Goal: Task Accomplishment & Management: Complete application form

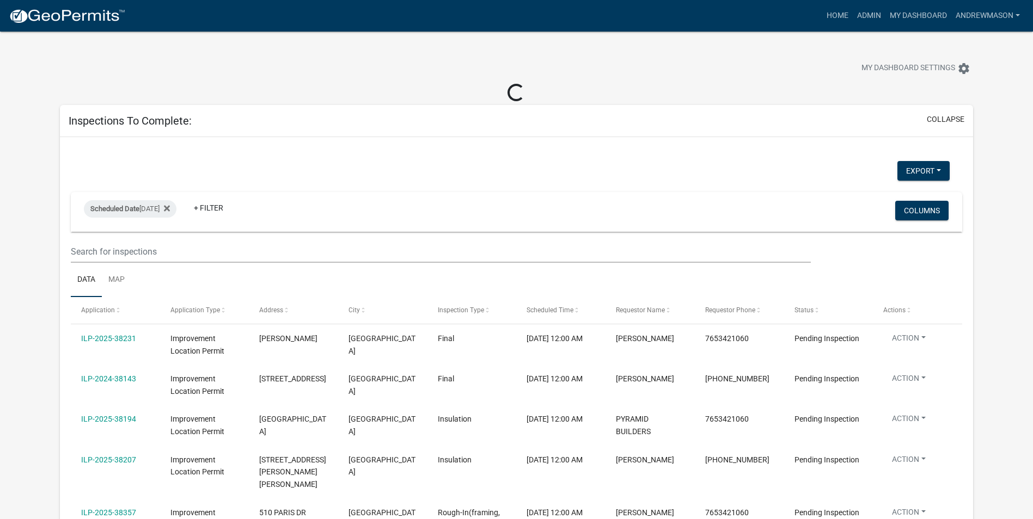
select select "3: 100"
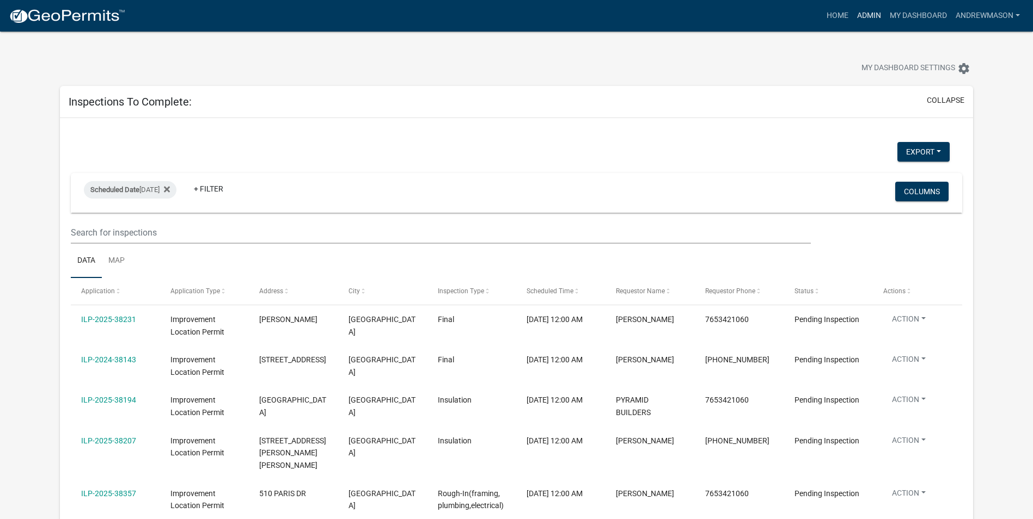
click at [860, 16] on link "Admin" at bounding box center [869, 15] width 33 height 21
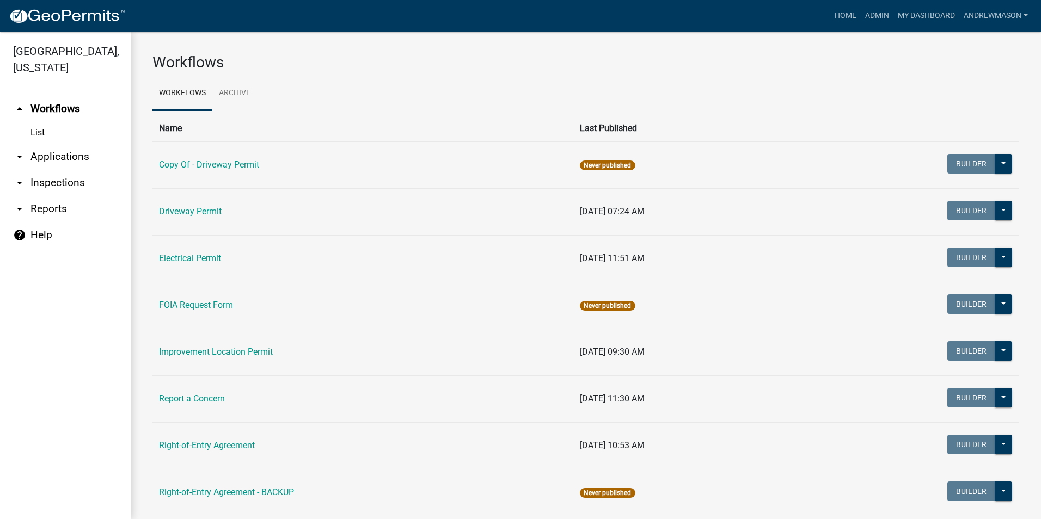
click at [68, 152] on link "arrow_drop_down Applications" at bounding box center [65, 157] width 131 height 26
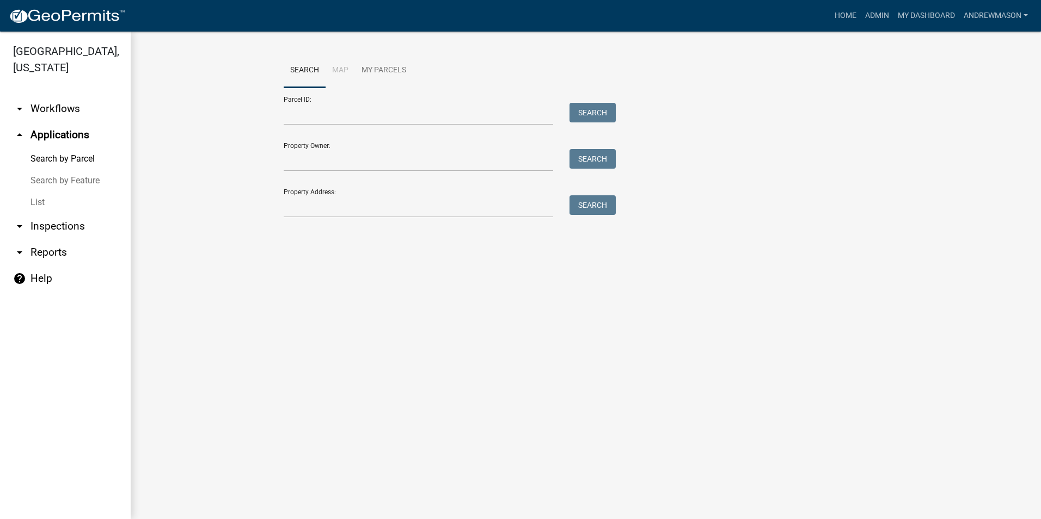
click at [39, 204] on link "List" at bounding box center [65, 203] width 131 height 22
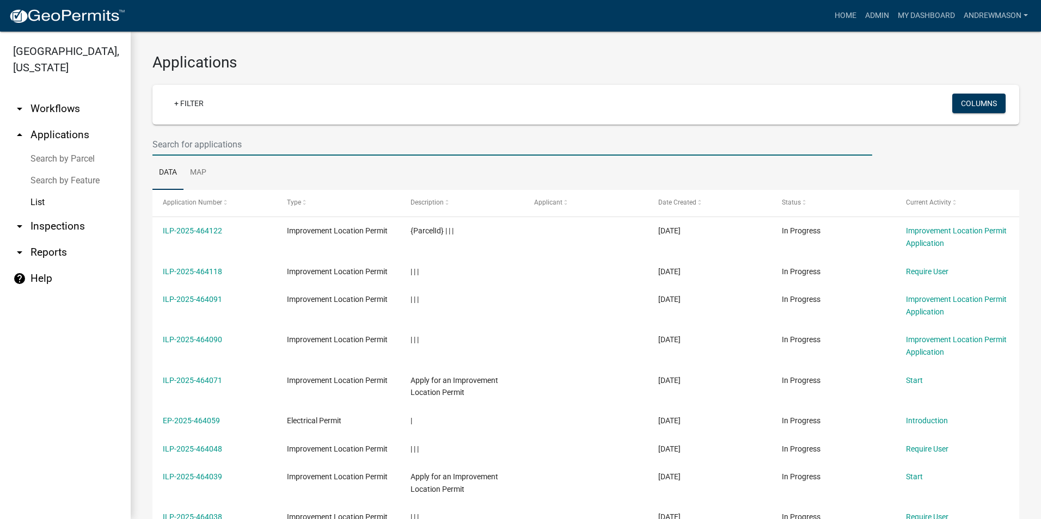
click at [187, 145] on input "text" at bounding box center [512, 144] width 720 height 22
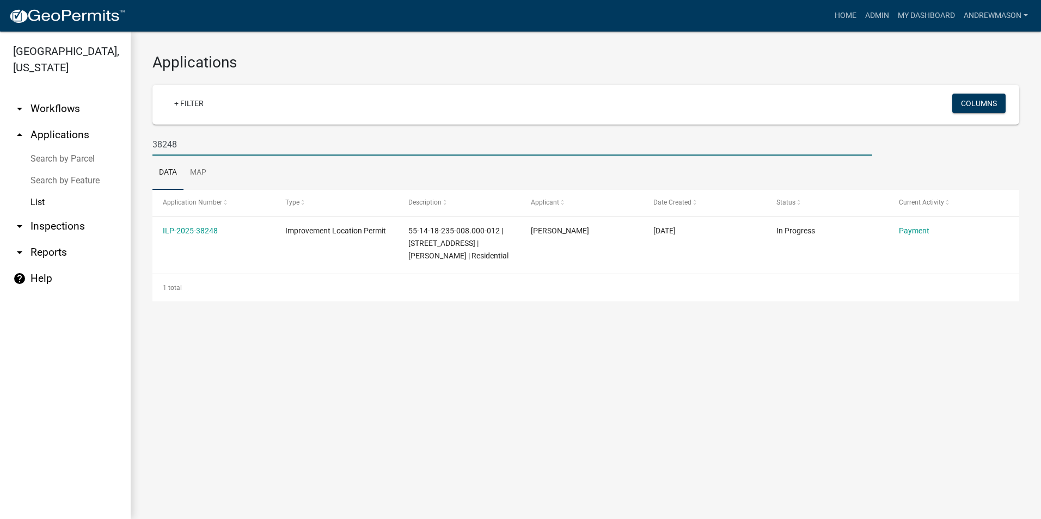
type input "38248"
click at [207, 230] on link "ILP-2025-38248" at bounding box center [190, 231] width 55 height 9
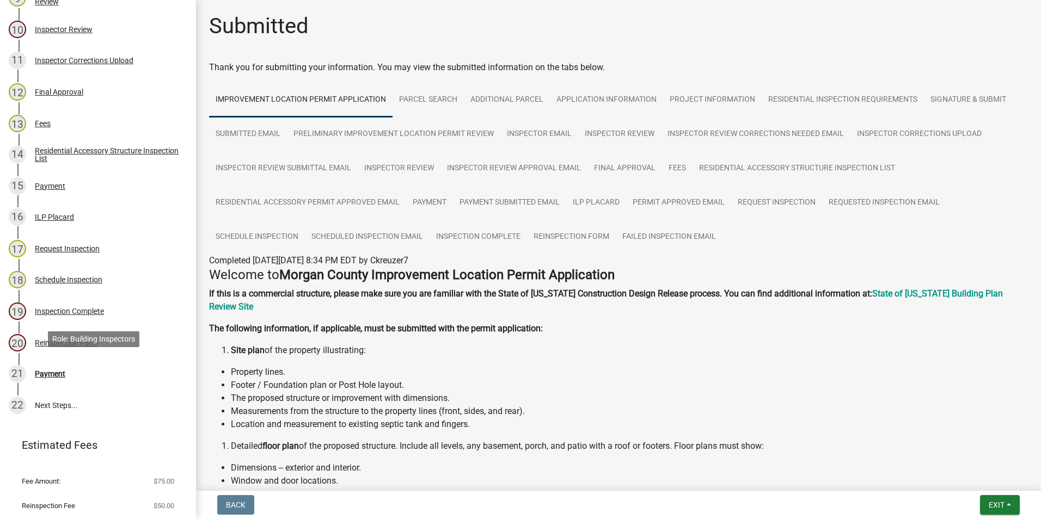
scroll to position [452, 0]
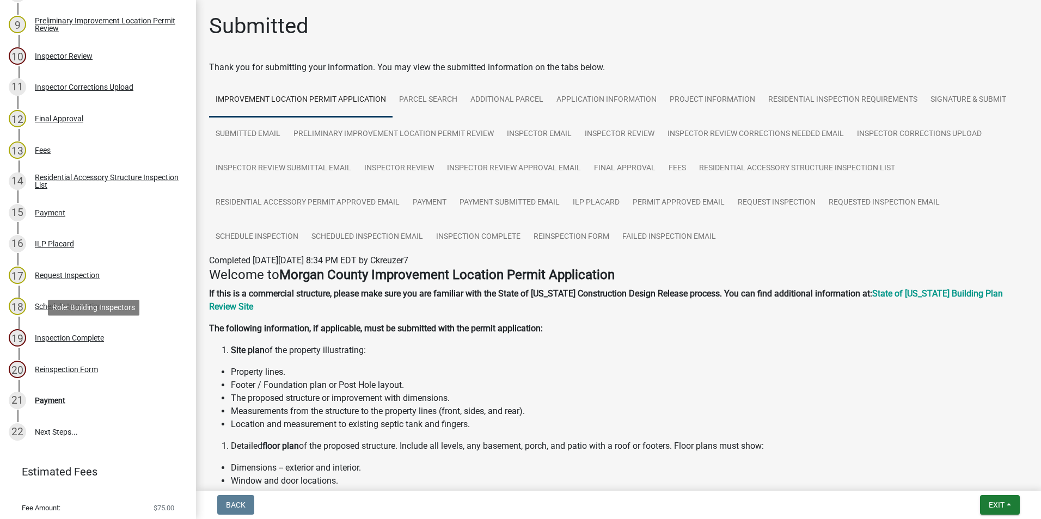
click at [65, 339] on div "Inspection Complete" at bounding box center [69, 338] width 69 height 8
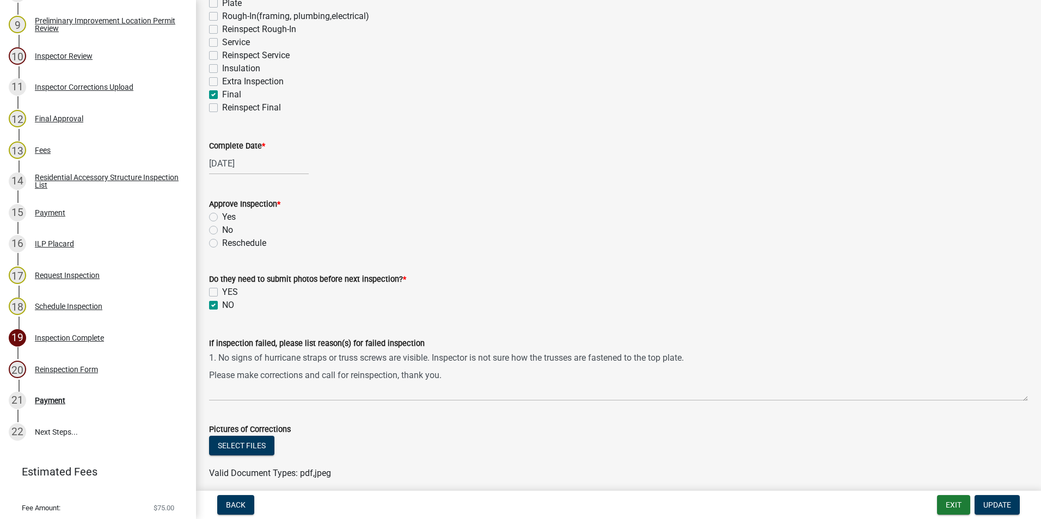
scroll to position [218, 0]
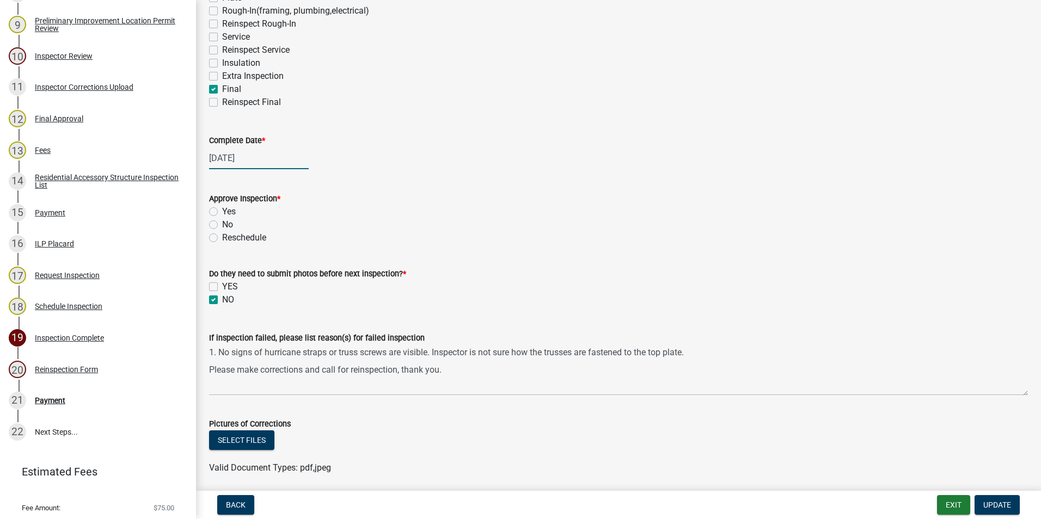
click at [269, 155] on div "[DATE]" at bounding box center [259, 158] width 100 height 22
select select "7"
select select "2025"
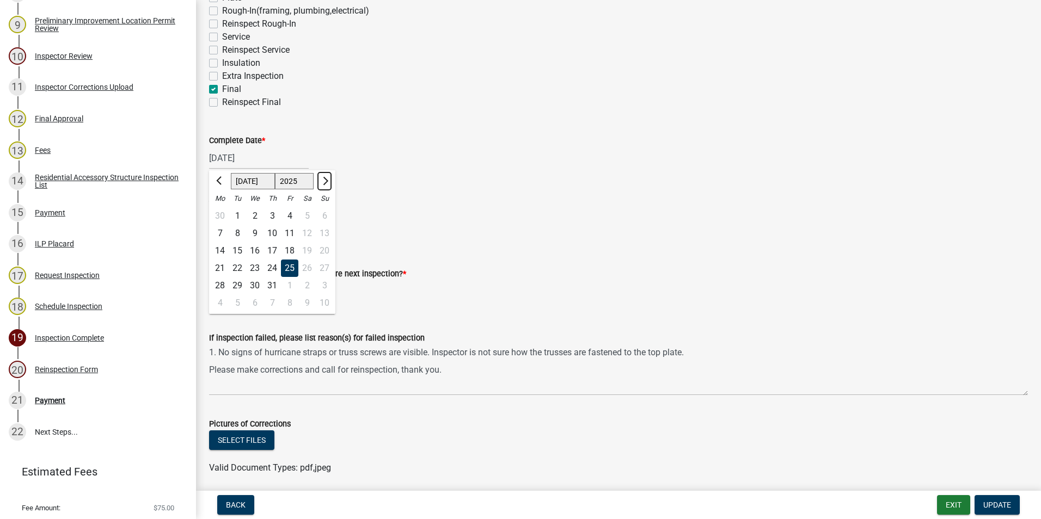
click at [326, 180] on span "Next month" at bounding box center [324, 181] width 8 height 8
select select "8"
click at [290, 252] on div "15" at bounding box center [289, 250] width 17 height 17
type input "[DATE]"
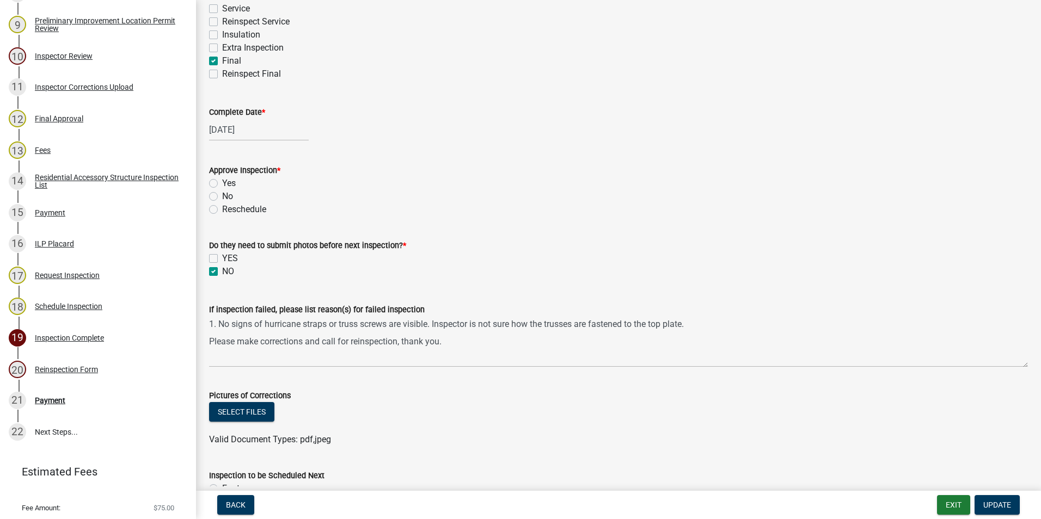
scroll to position [272, 0]
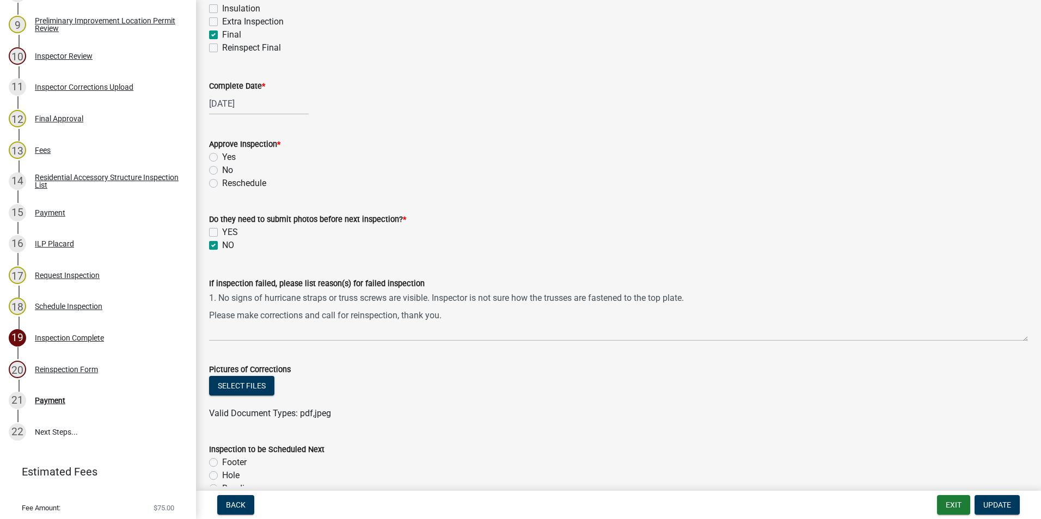
click at [222, 157] on label "Yes" at bounding box center [229, 157] width 14 height 13
click at [222, 157] on input "Yes" at bounding box center [225, 154] width 7 height 7
radio input "true"
click at [222, 247] on label "NO" at bounding box center [228, 245] width 12 height 13
click at [222, 246] on input "NO" at bounding box center [225, 242] width 7 height 7
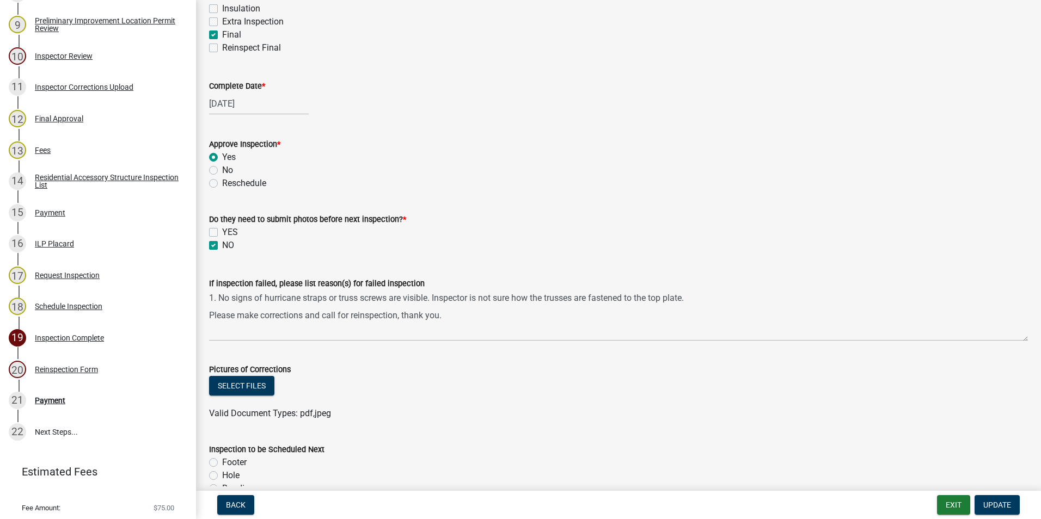
checkbox input "false"
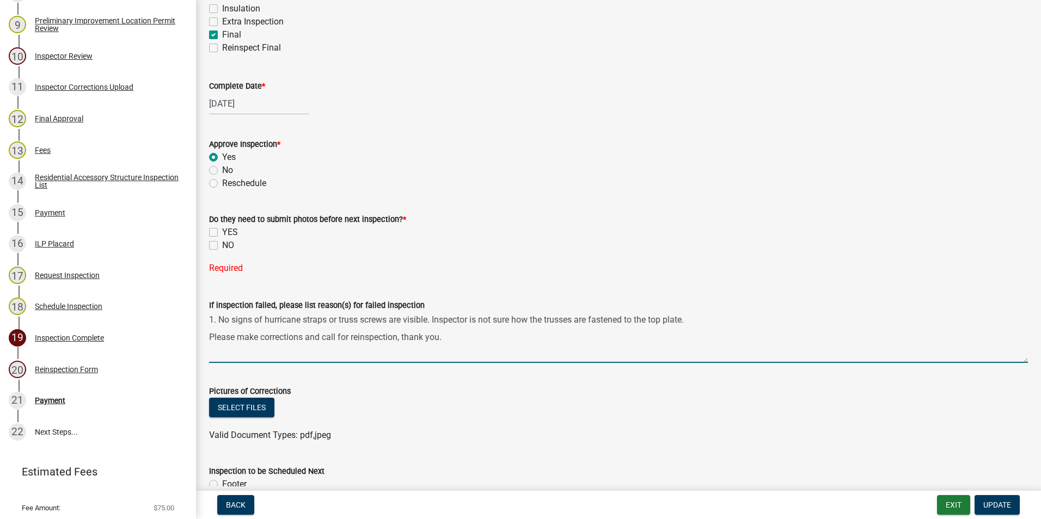
drag, startPoint x: 452, startPoint y: 318, endPoint x: 207, endPoint y: 316, distance: 245.0
click at [207, 316] on div "If inspection failed, please list reason(s) for failed inspection 1. No signs o…" at bounding box center [618, 323] width 835 height 79
click at [222, 244] on label "NO" at bounding box center [228, 245] width 12 height 13
click at [222, 244] on input "NO" at bounding box center [225, 242] width 7 height 7
checkbox input "true"
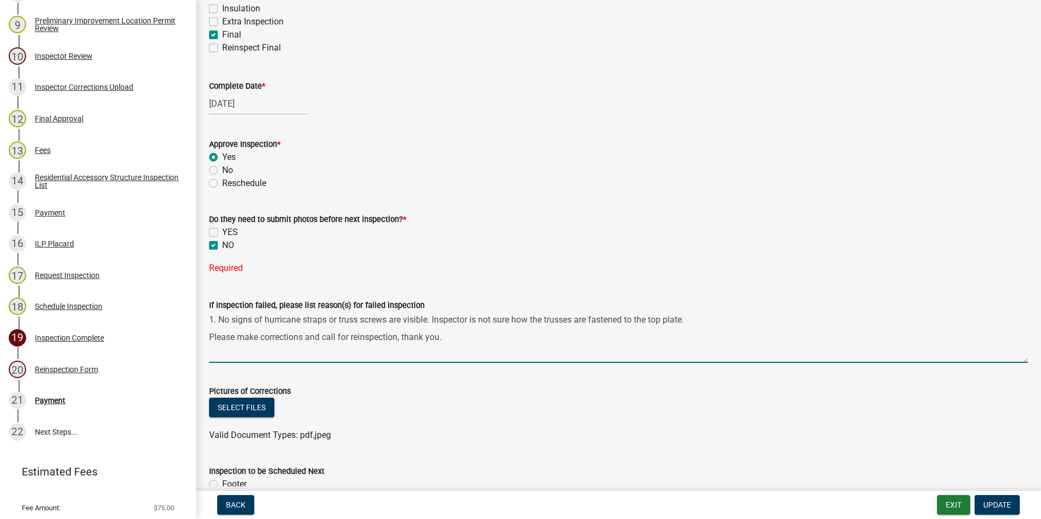
checkbox input "false"
checkbox input "true"
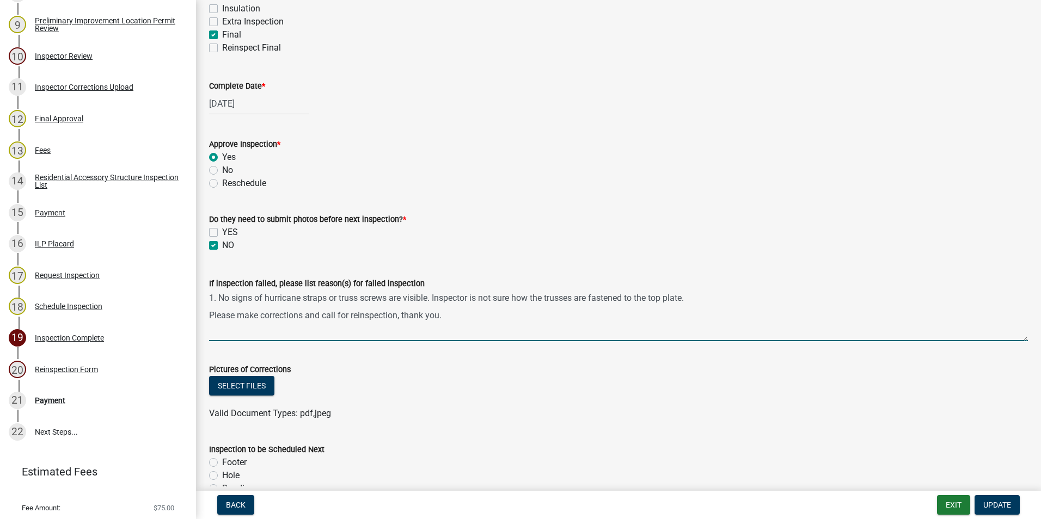
drag, startPoint x: 449, startPoint y: 320, endPoint x: 207, endPoint y: 295, distance: 243.0
click at [207, 296] on div "If inspection failed, please list reason(s) for failed inspection 1. No signs o…" at bounding box center [618, 301] width 835 height 79
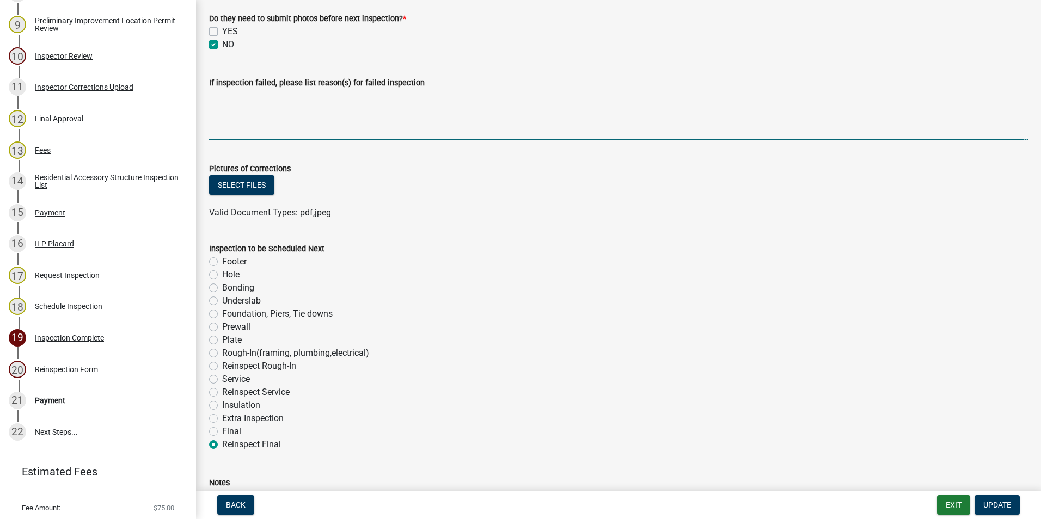
scroll to position [544, 0]
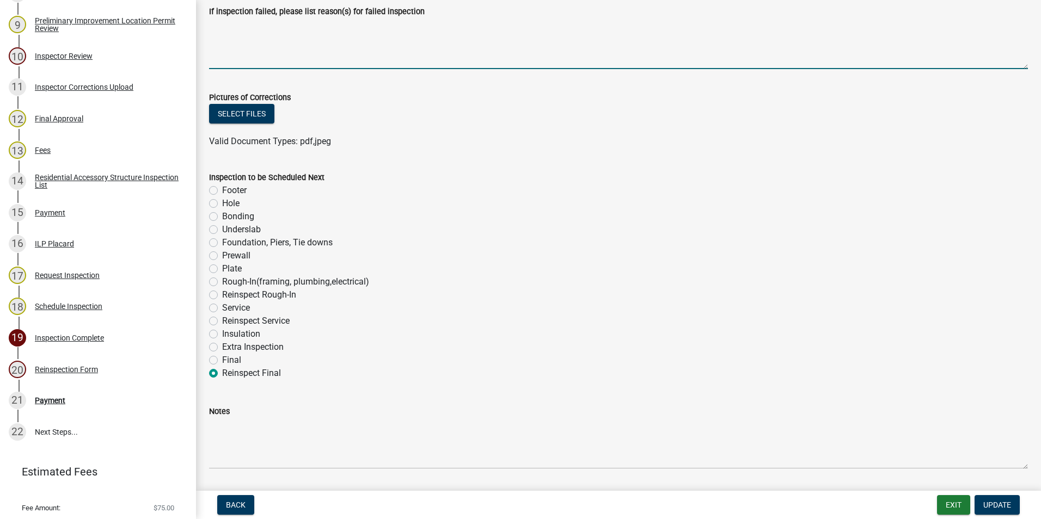
click at [222, 360] on label "Final" at bounding box center [231, 360] width 19 height 13
click at [222, 360] on input "Final" at bounding box center [225, 357] width 7 height 7
radio input "true"
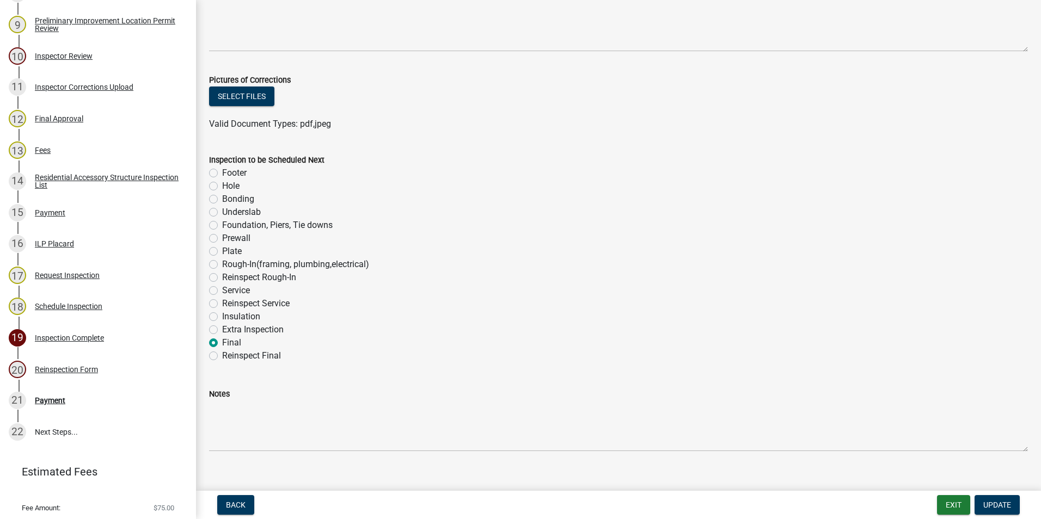
scroll to position [578, 0]
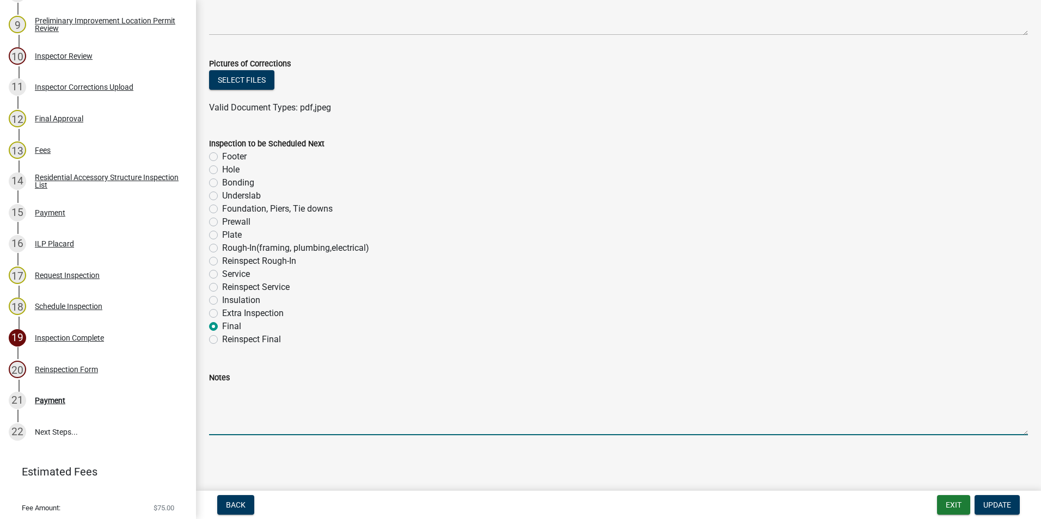
click at [258, 400] on textarea "Notes" at bounding box center [618, 409] width 819 height 51
type textarea "Approval was made remotely after discussion regarding the anchoring of portable…"
click at [222, 327] on label "Final" at bounding box center [231, 326] width 19 height 13
click at [222, 327] on input "Final" at bounding box center [225, 323] width 7 height 7
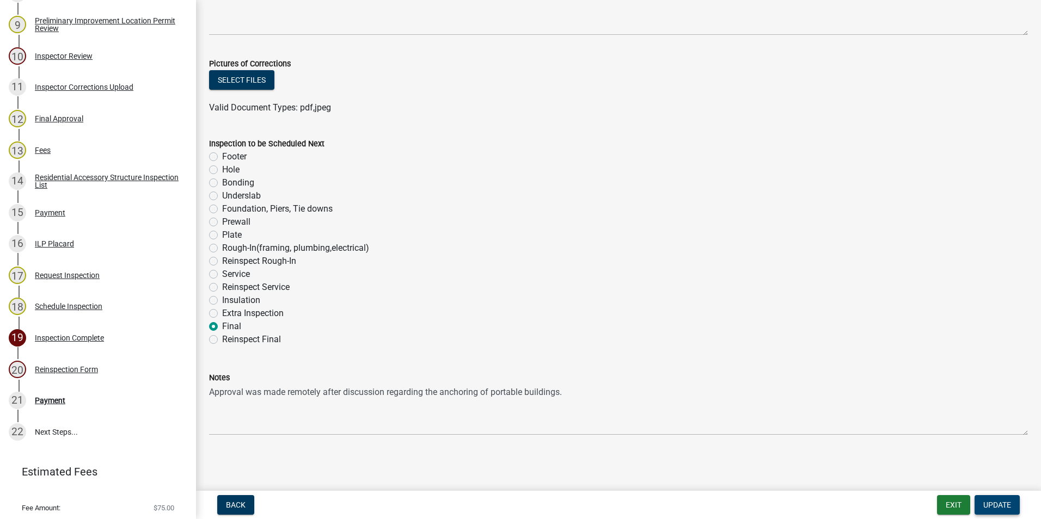
click at [991, 506] on span "Update" at bounding box center [997, 505] width 28 height 9
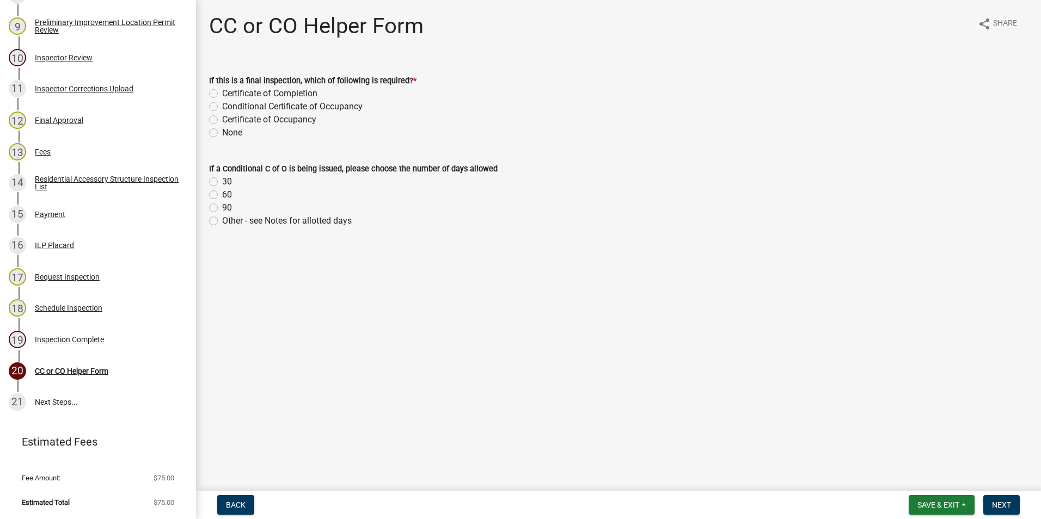
scroll to position [421, 0]
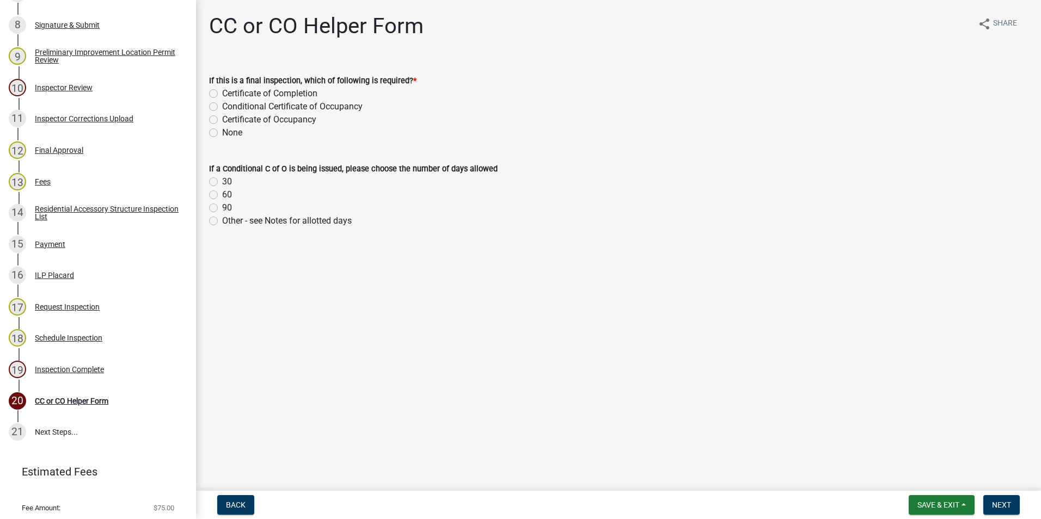
click at [222, 94] on label "Certificate of Completion" at bounding box center [269, 93] width 95 height 13
click at [222, 94] on input "Certificate of Completion" at bounding box center [225, 90] width 7 height 7
radio input "true"
click at [1008, 501] on span "Next" at bounding box center [1001, 505] width 19 height 9
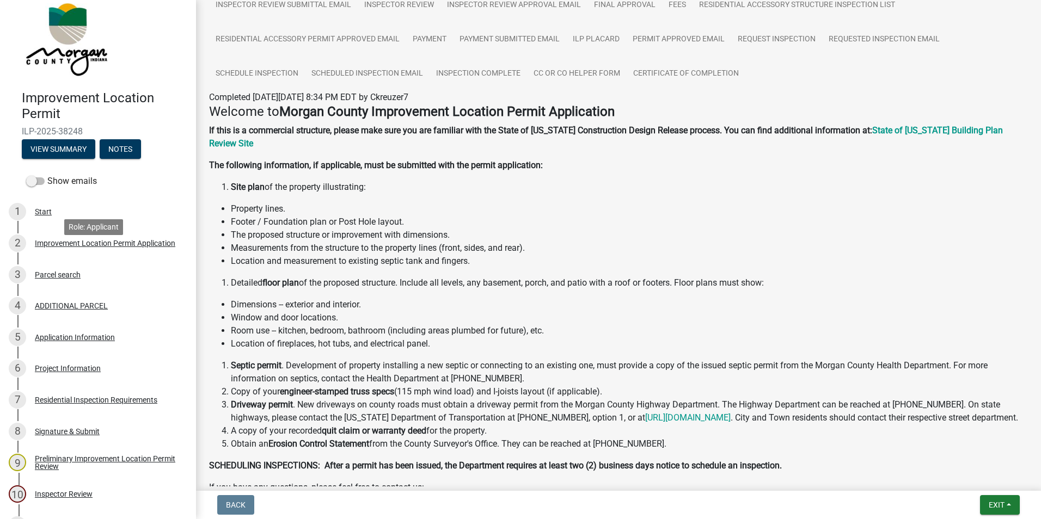
scroll to position [0, 0]
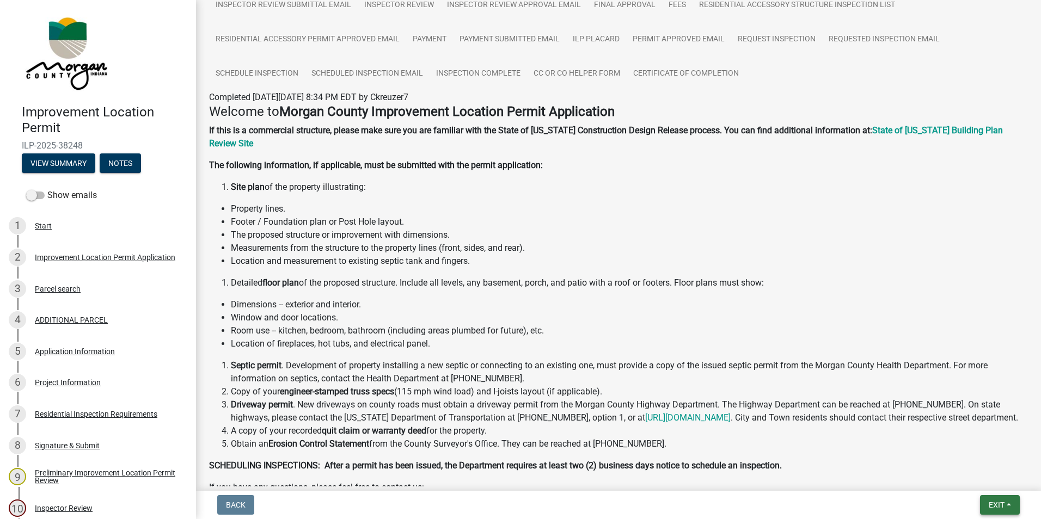
click at [994, 511] on button "Exit" at bounding box center [1000, 505] width 40 height 20
click at [972, 474] on button "Save & Exit" at bounding box center [976, 477] width 87 height 26
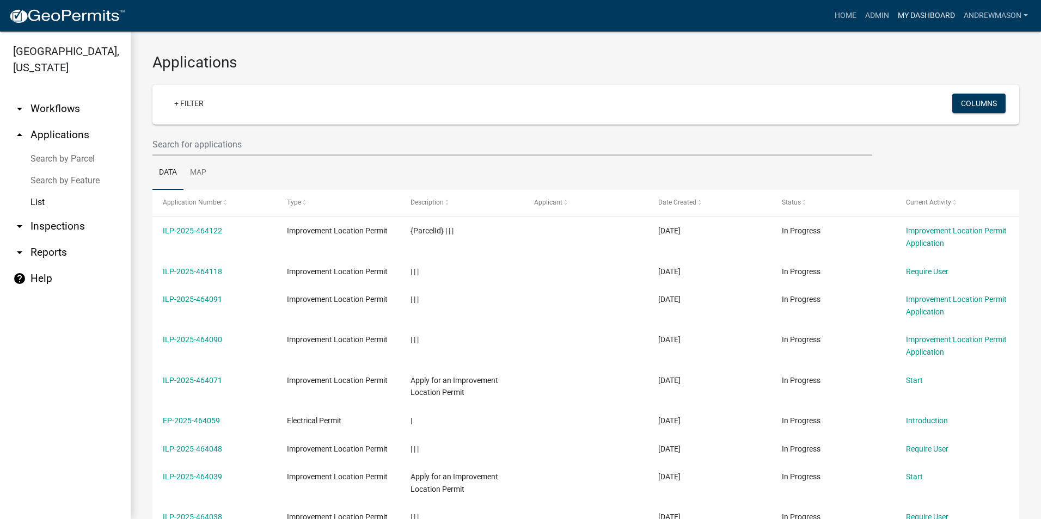
click at [911, 16] on link "My Dashboard" at bounding box center [927, 15] width 66 height 21
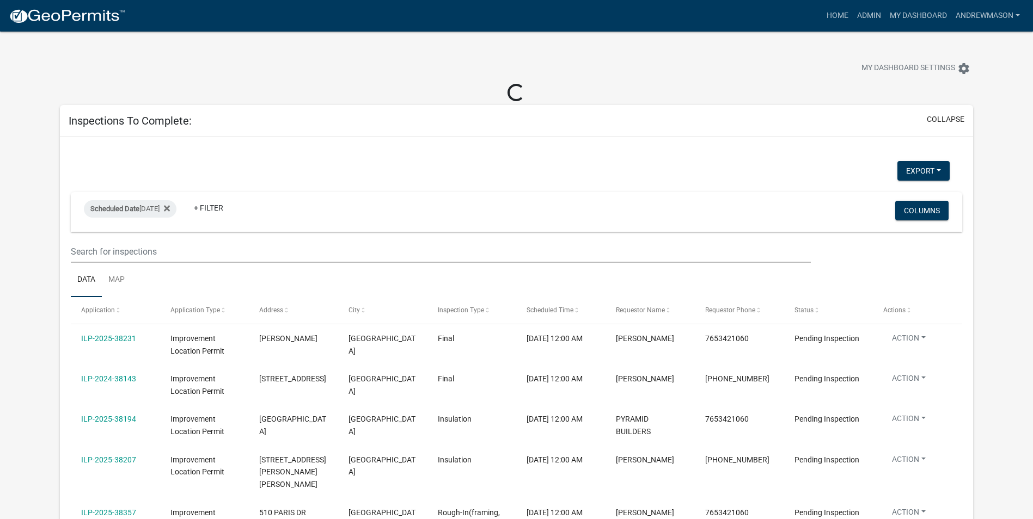
click at [121, 341] on link "ILP-2025-38231" at bounding box center [108, 338] width 55 height 9
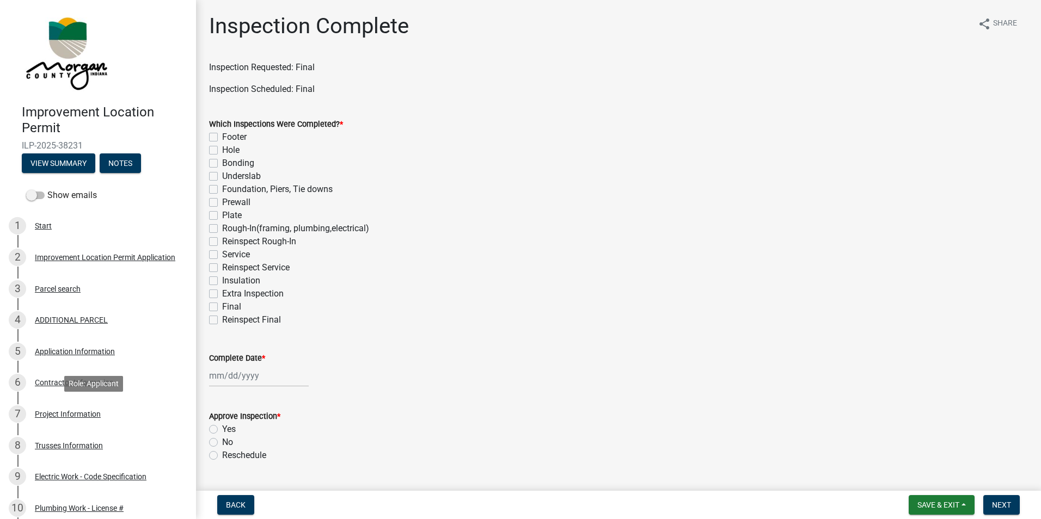
click at [56, 412] on div "Project Information" at bounding box center [68, 415] width 66 height 8
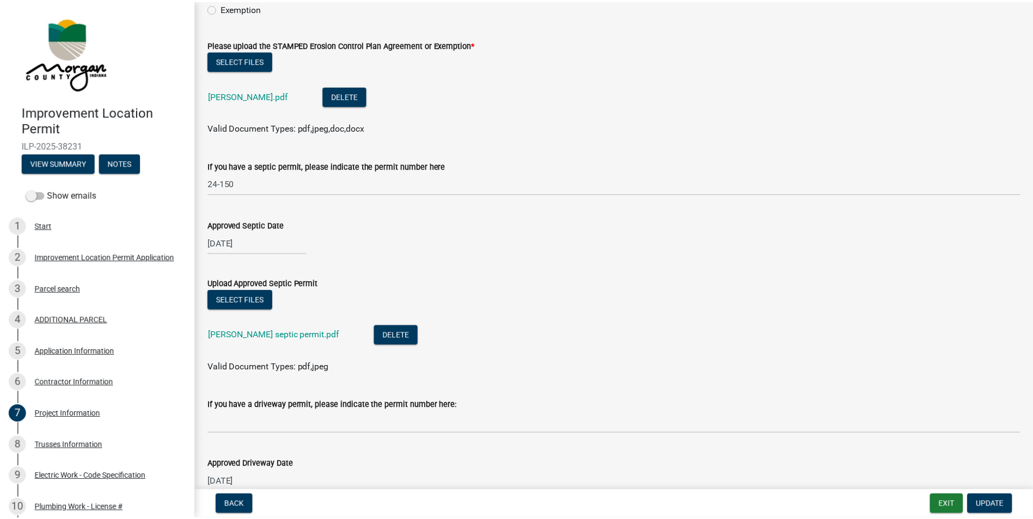
scroll to position [2505, 0]
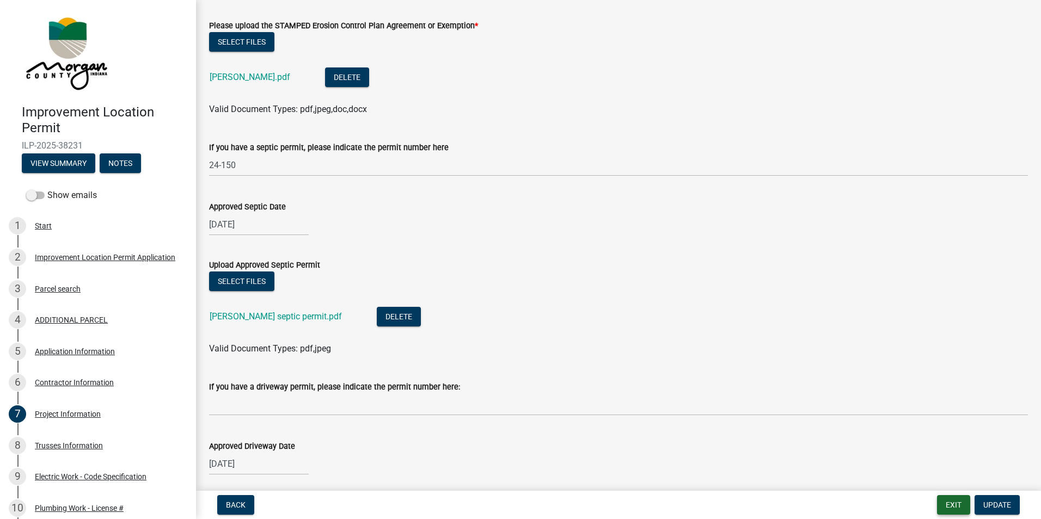
click at [960, 503] on button "Exit" at bounding box center [953, 505] width 33 height 20
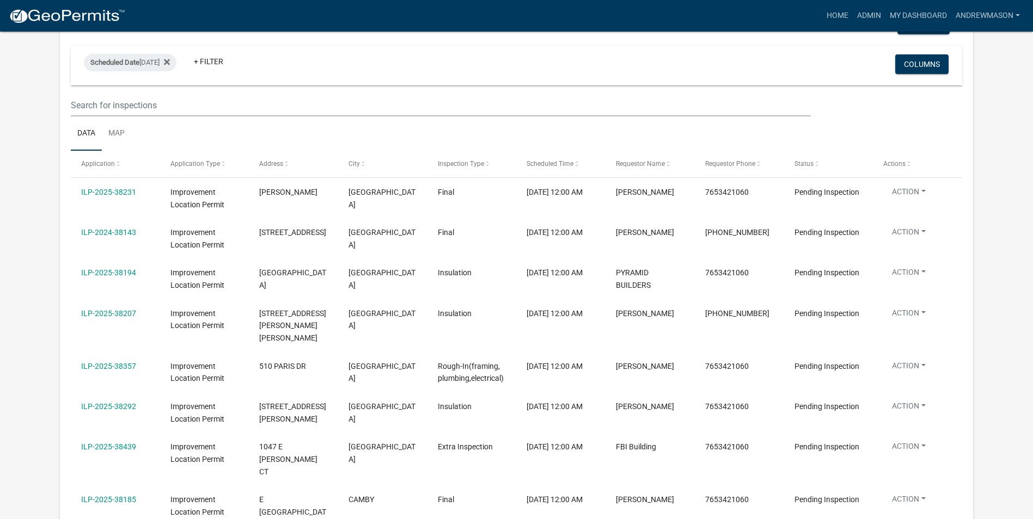
scroll to position [163, 0]
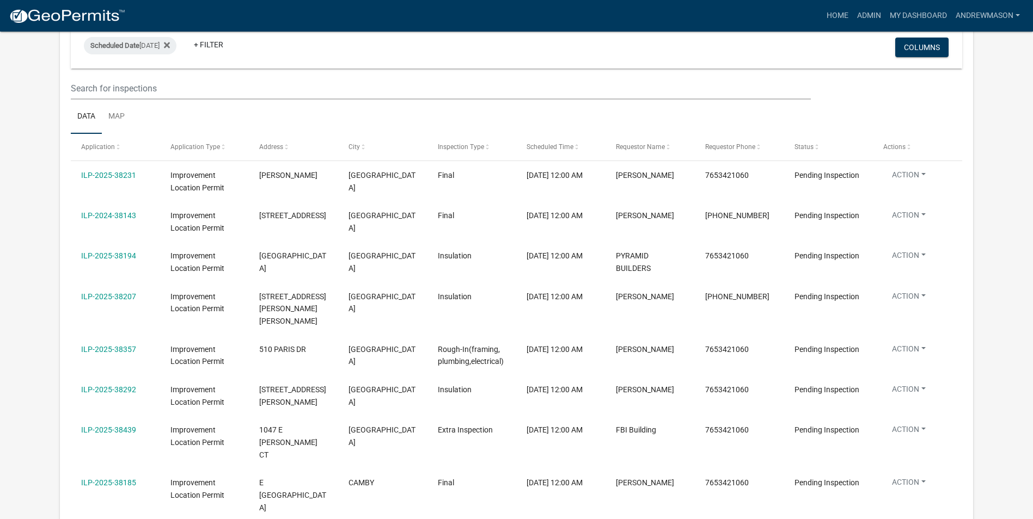
select select "3: 100"
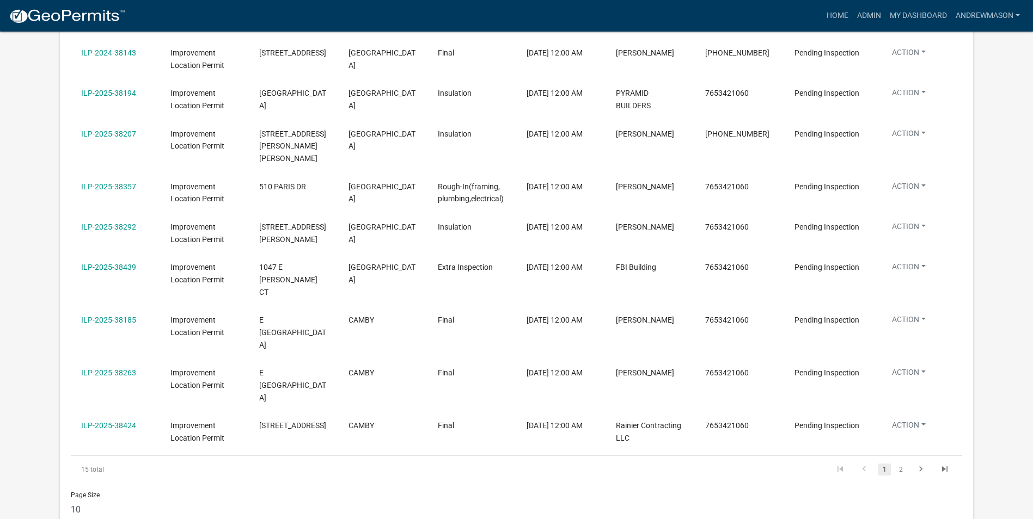
scroll to position [308, 0]
click at [903, 463] on link "2" at bounding box center [900, 469] width 13 height 12
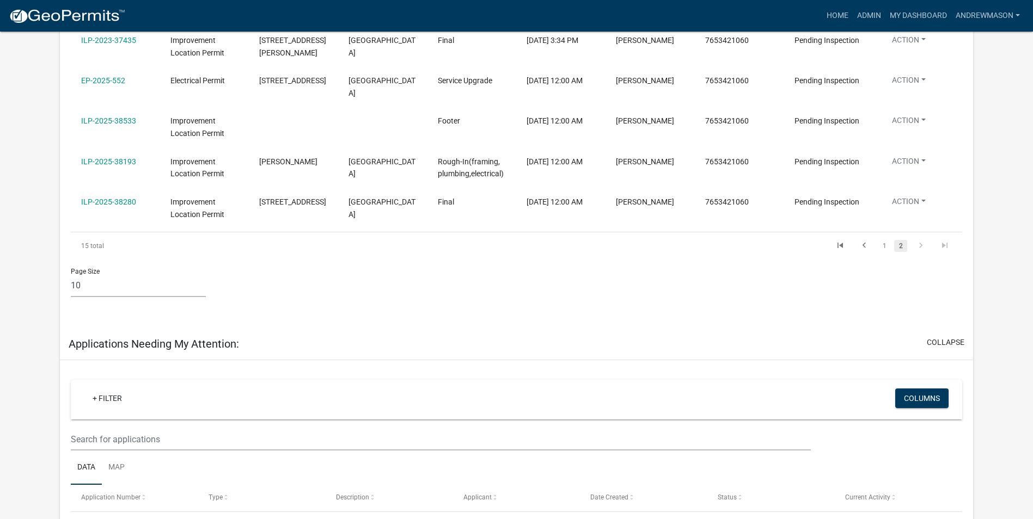
scroll to position [253, 0]
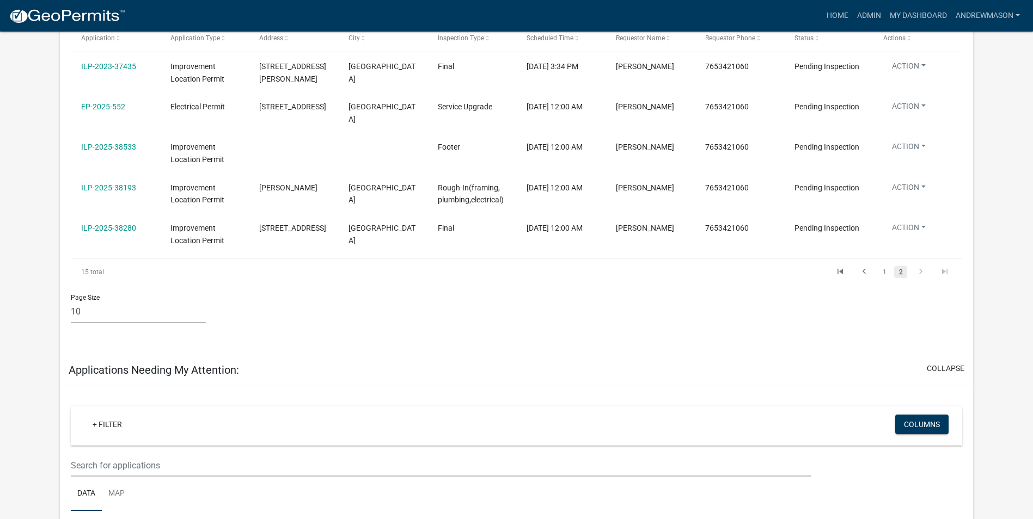
click at [885, 271] on link "1" at bounding box center [884, 272] width 13 height 12
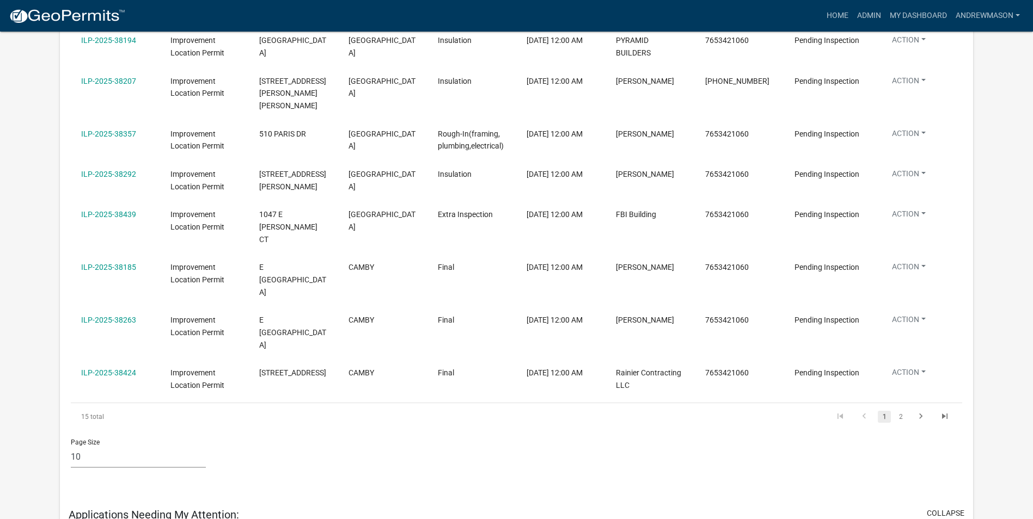
scroll to position [362, 0]
click at [902, 409] on link "2" at bounding box center [900, 415] width 13 height 12
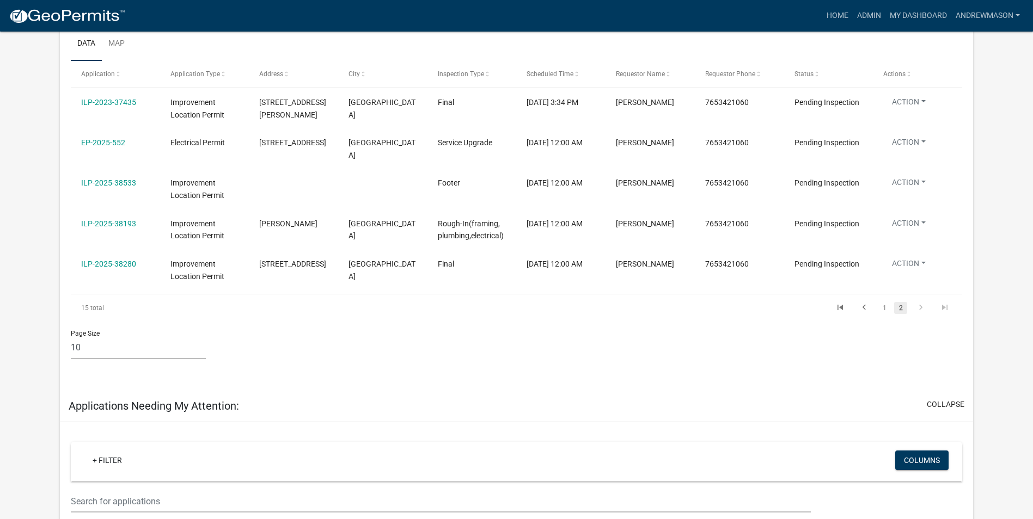
scroll to position [199, 0]
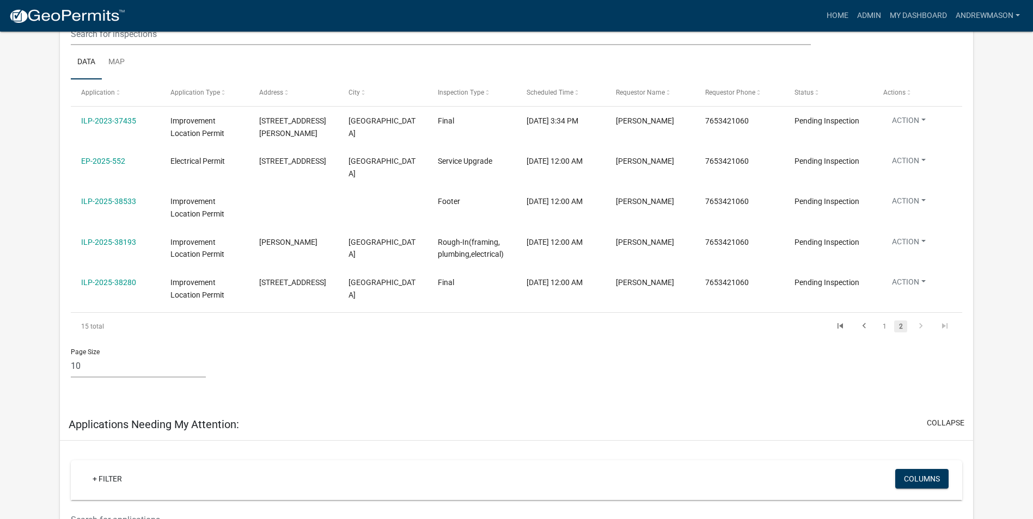
click at [880, 327] on link "1" at bounding box center [884, 327] width 13 height 12
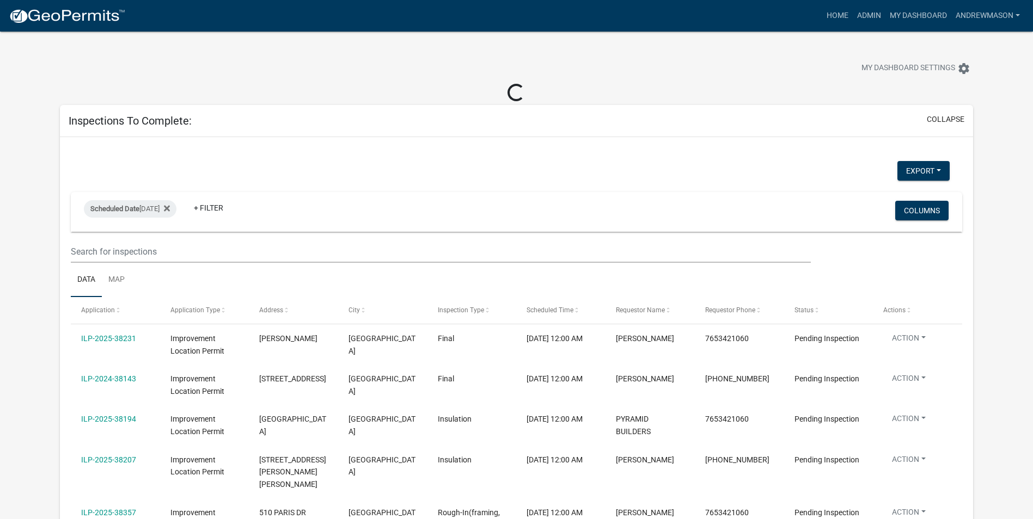
select select "3: 100"
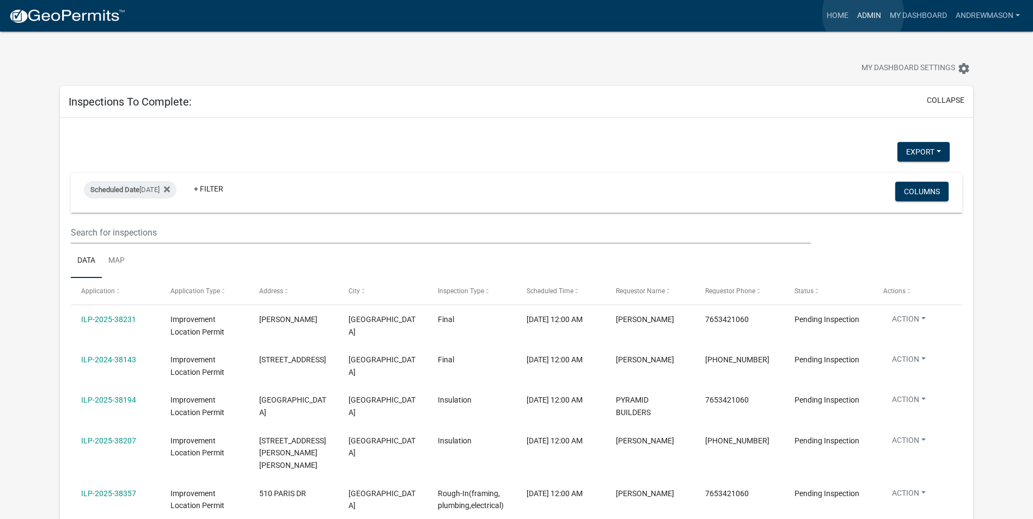
click at [863, 14] on link "Admin" at bounding box center [869, 15] width 33 height 21
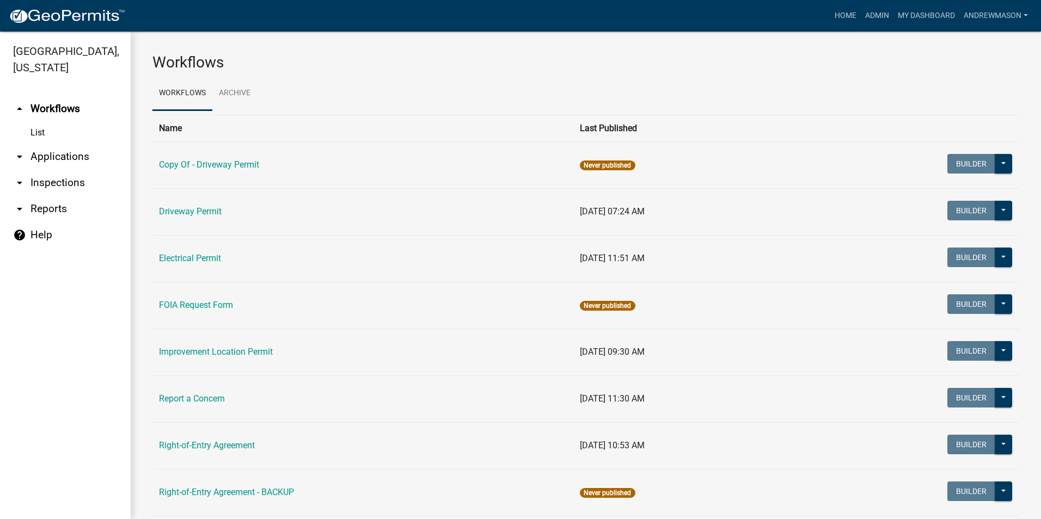
click at [45, 152] on link "arrow_drop_down Applications" at bounding box center [65, 157] width 131 height 26
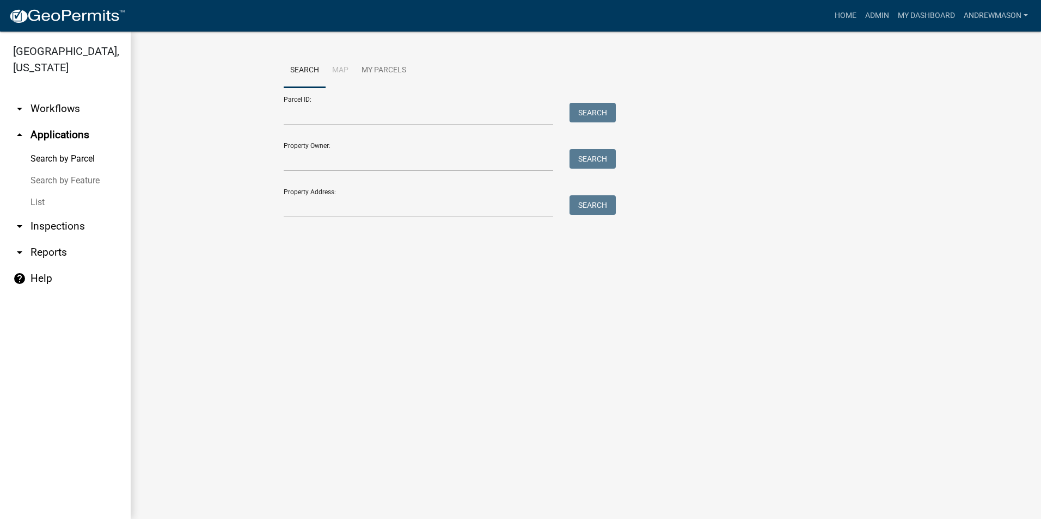
click at [29, 202] on link "List" at bounding box center [65, 203] width 131 height 22
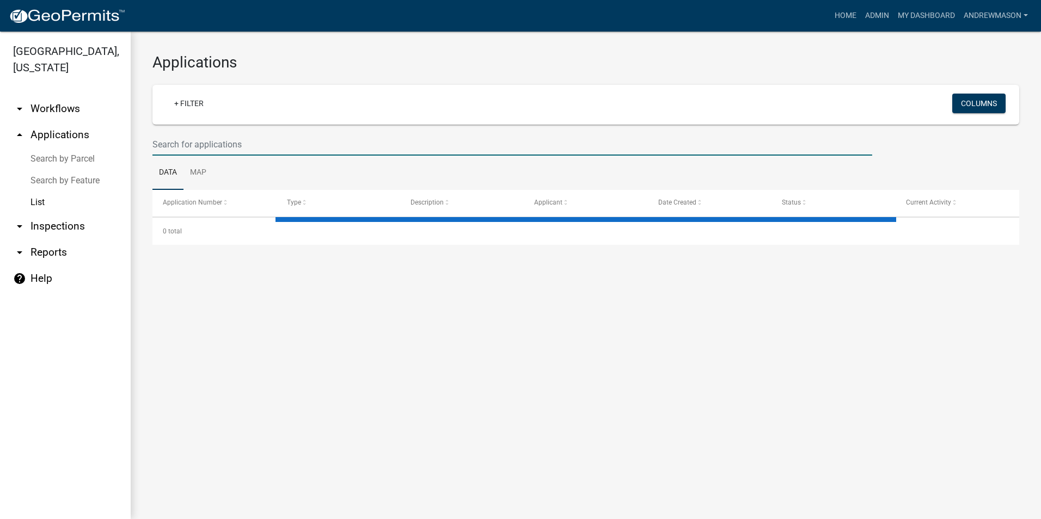
click at [190, 144] on input "text" at bounding box center [512, 144] width 720 height 22
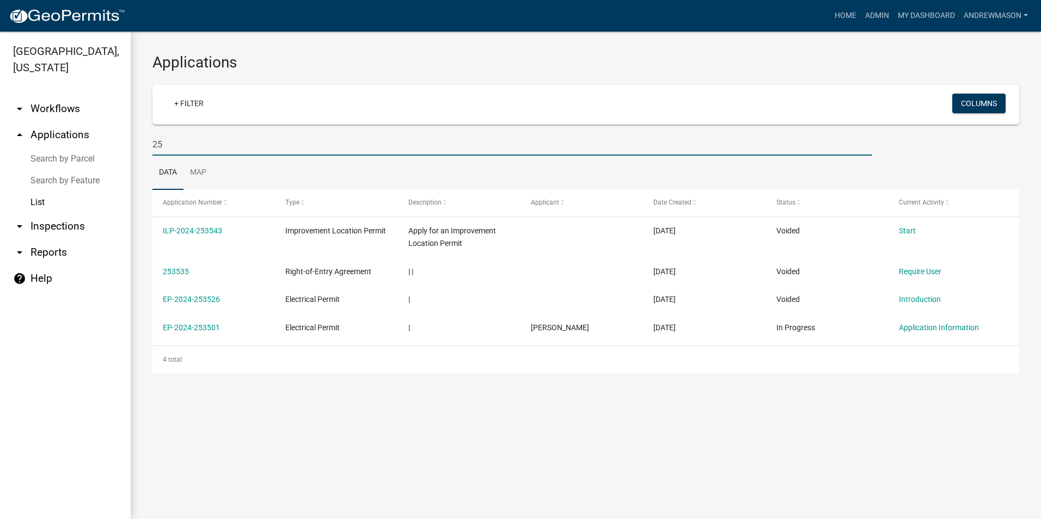
type input "2"
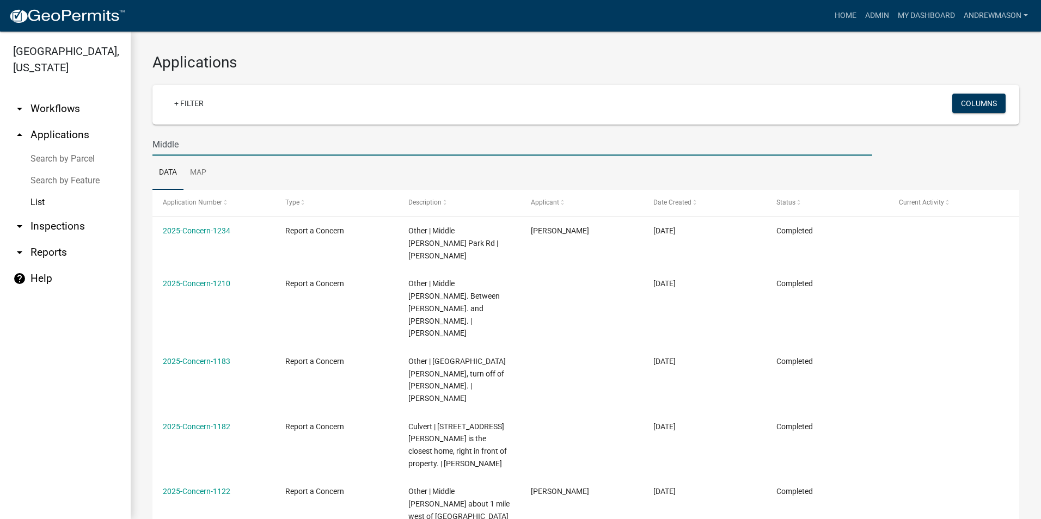
type input "Middle"
